Goal: Task Accomplishment & Management: Manage account settings

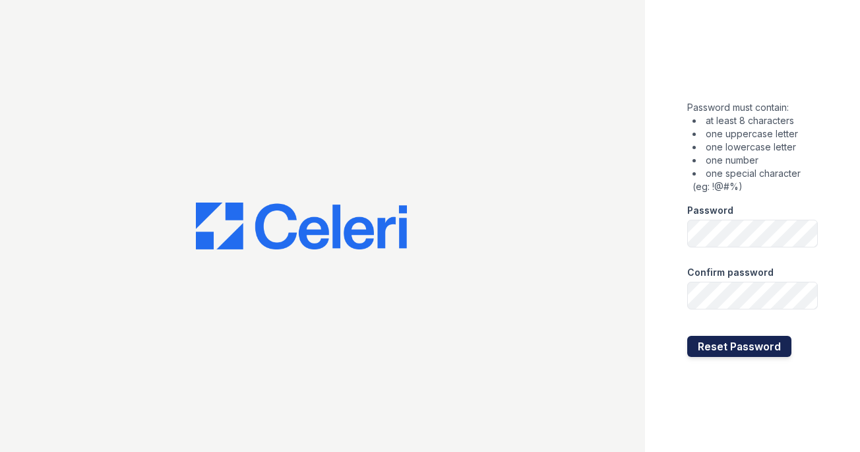
click at [700, 355] on button "Reset Password" at bounding box center [739, 346] width 104 height 21
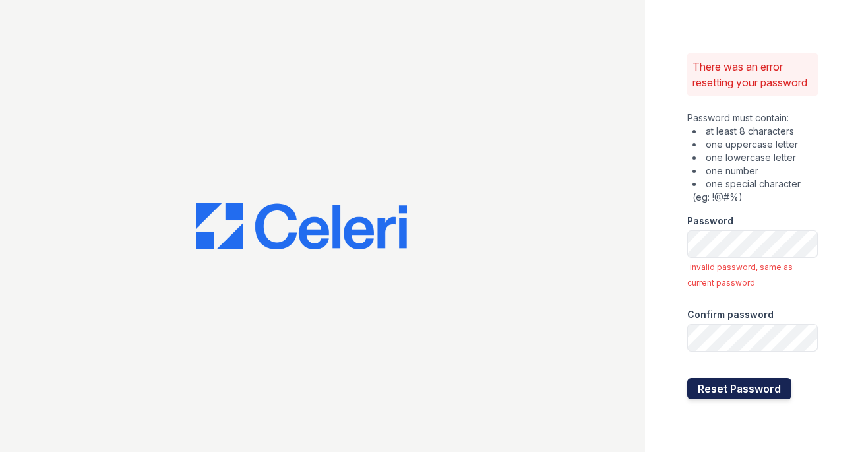
click at [743, 384] on button "Reset Password" at bounding box center [739, 388] width 104 height 21
click at [725, 395] on button "Reset Password" at bounding box center [739, 388] width 104 height 21
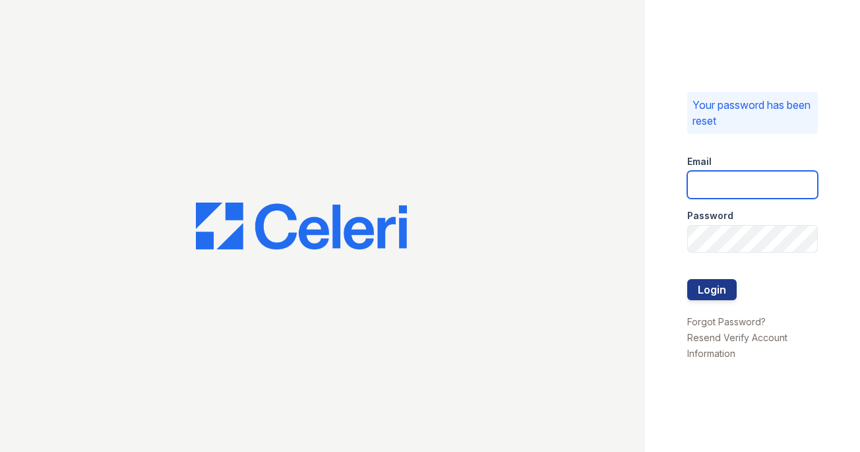
type input "maitlandwest@nmresidential.com"
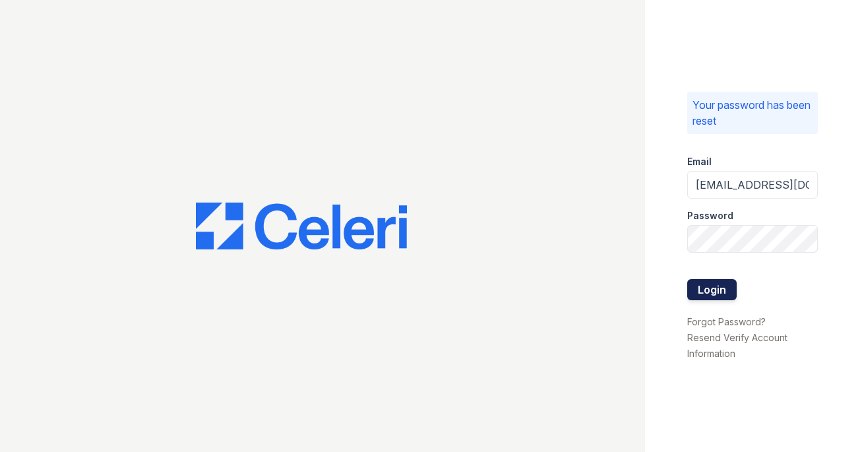
click at [704, 288] on button "Login" at bounding box center [711, 289] width 49 height 21
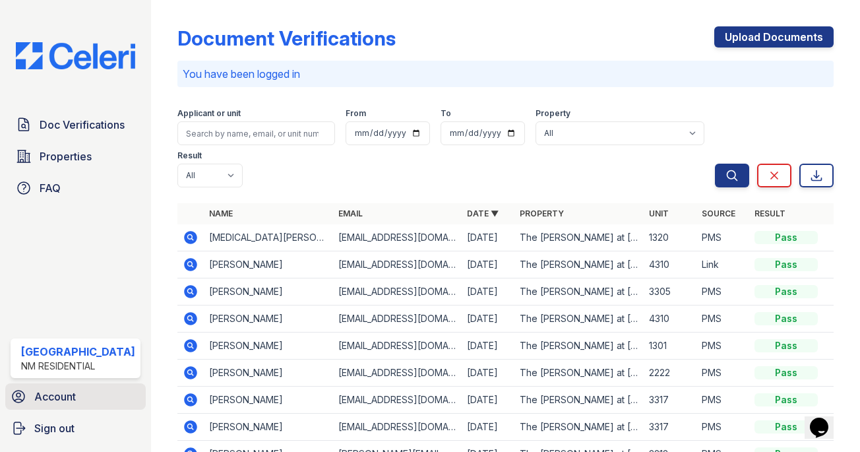
click at [50, 402] on span "Account" at bounding box center [55, 396] width 42 height 16
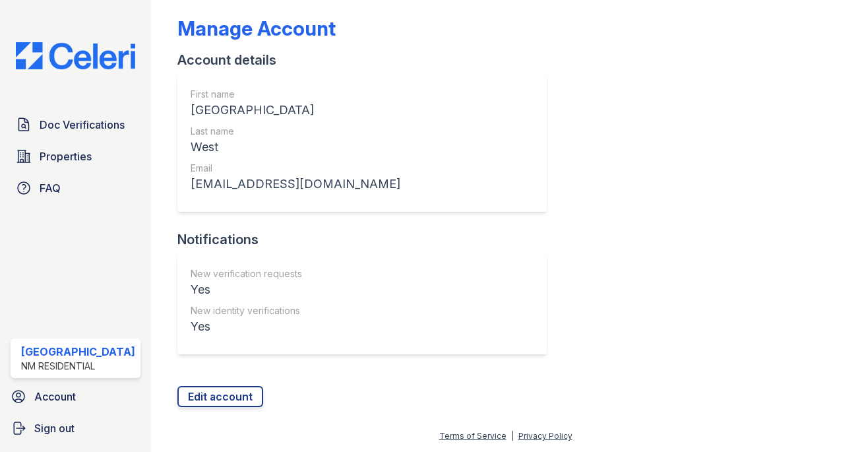
scroll to position [10, 0]
click at [81, 394] on link "Account" at bounding box center [75, 396] width 140 height 26
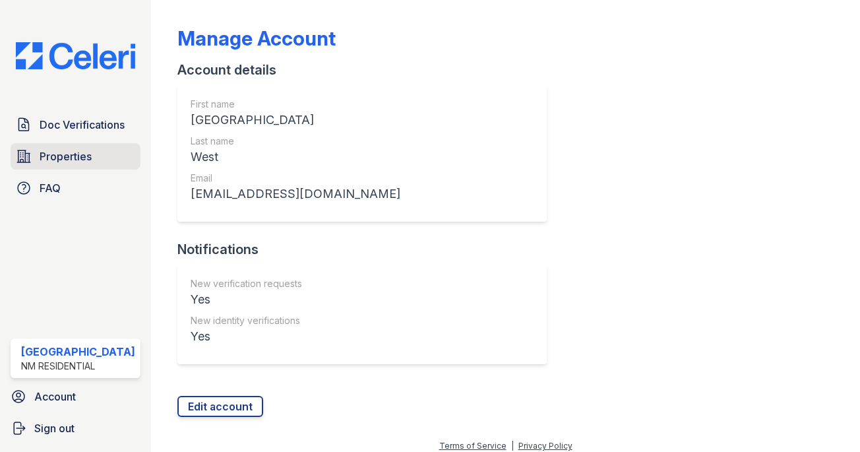
click at [77, 148] on span "Properties" at bounding box center [66, 156] width 52 height 16
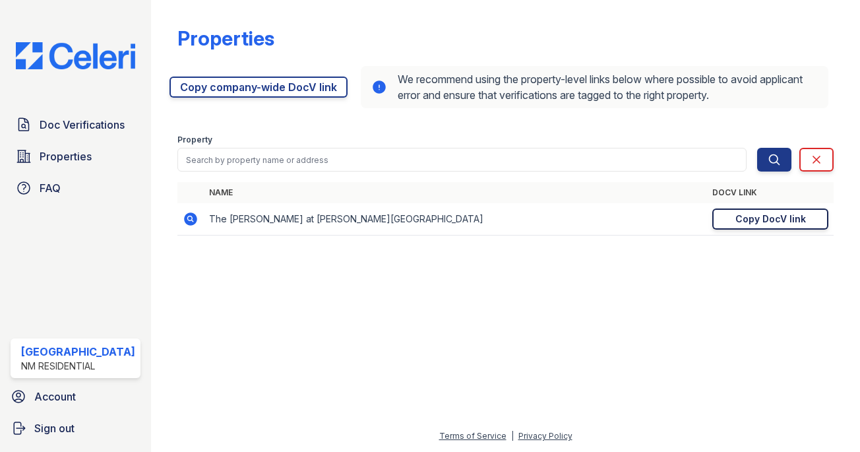
click at [807, 216] on link "Copy DocV link Copy link" at bounding box center [770, 218] width 116 height 21
